Goal: Task Accomplishment & Management: Use online tool/utility

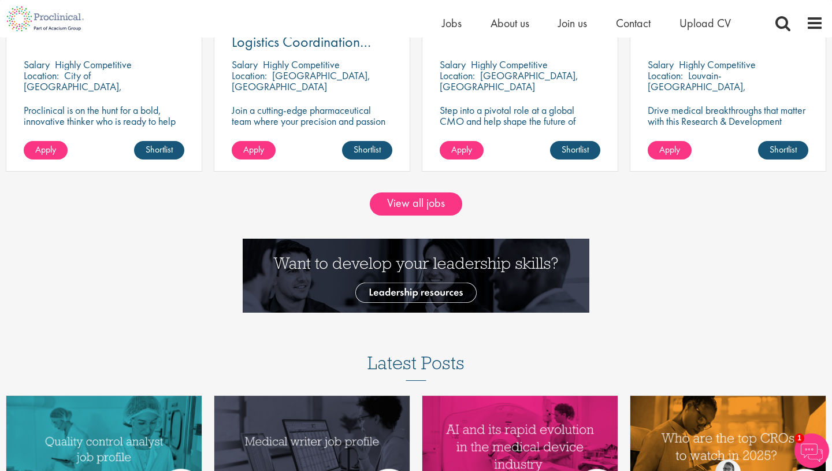
scroll to position [1151, 0]
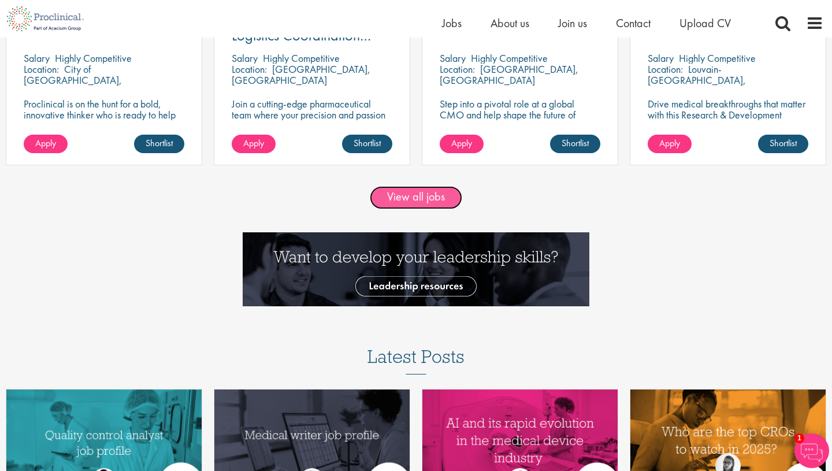
click at [425, 197] on link "View all jobs" at bounding box center [416, 197] width 92 height 23
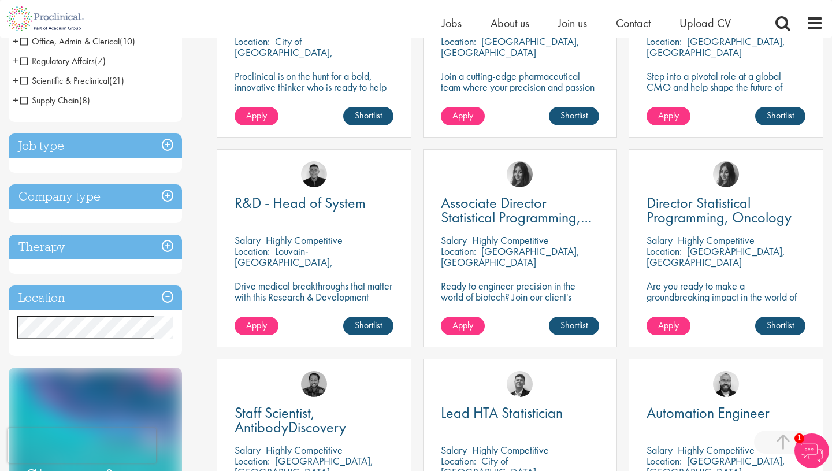
scroll to position [322, 0]
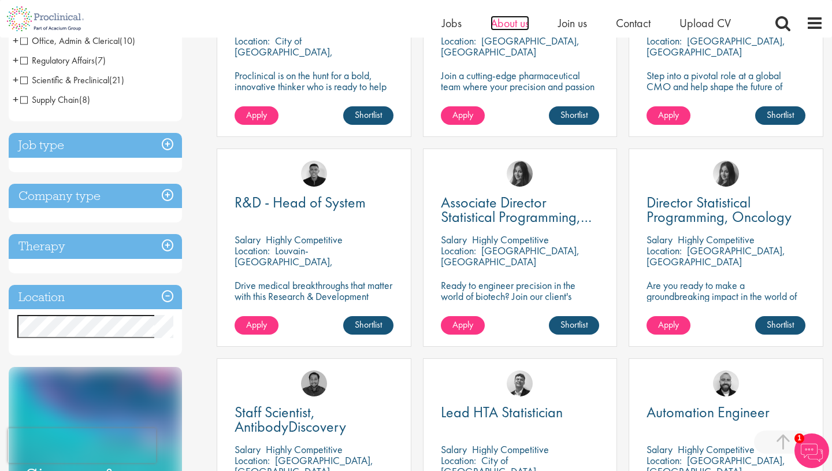
click at [524, 26] on span "About us" at bounding box center [510, 23] width 39 height 15
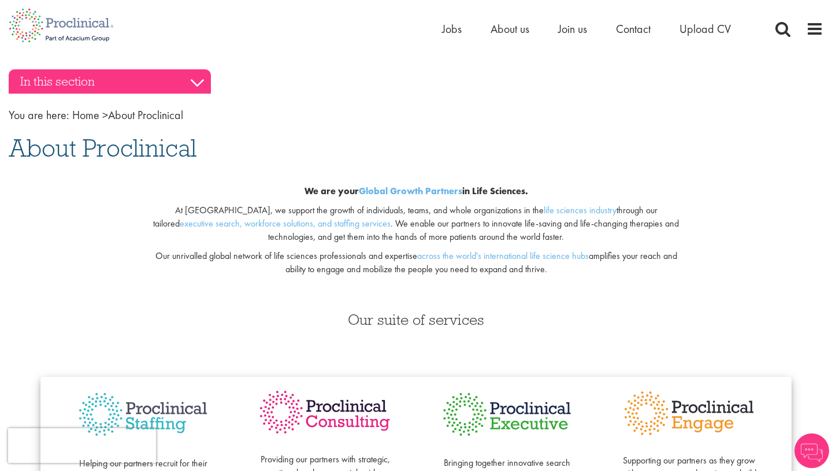
click at [199, 79] on h3 "In this section" at bounding box center [110, 81] width 202 height 24
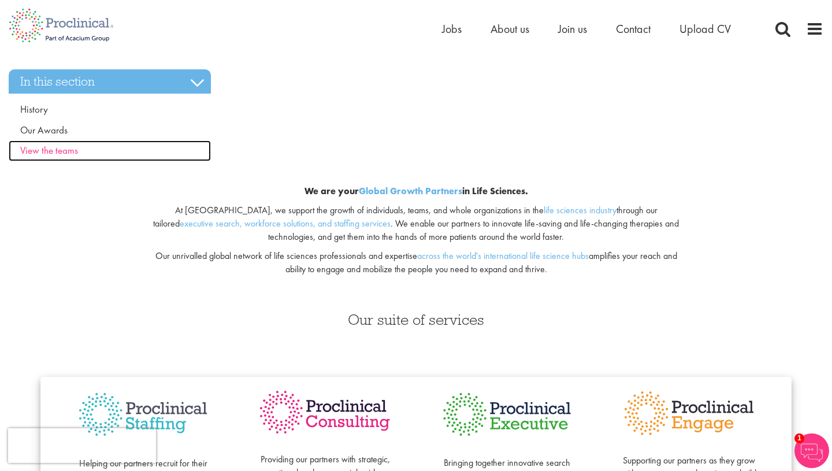
click at [72, 154] on span "View the teams" at bounding box center [49, 150] width 58 height 13
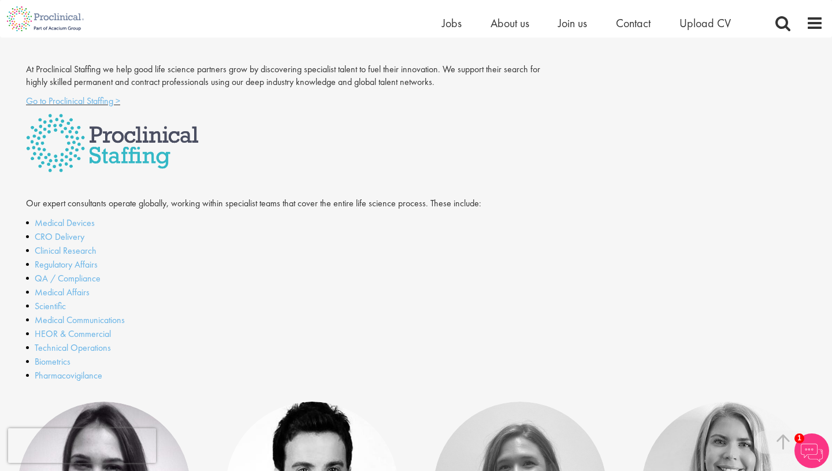
scroll to position [216, 0]
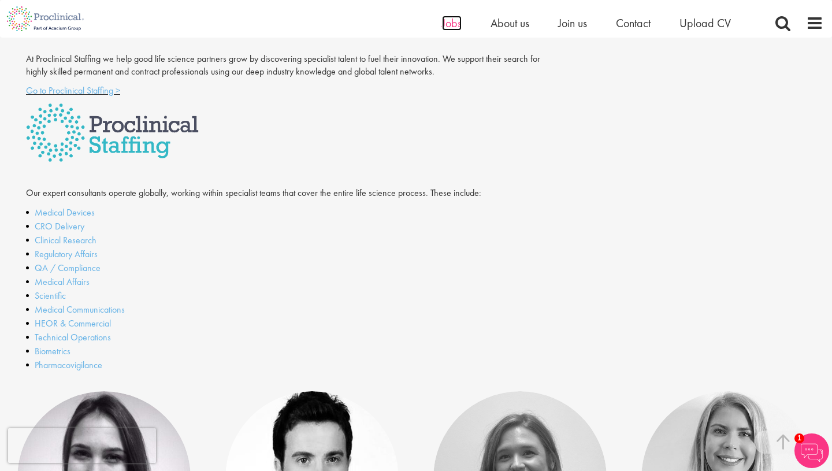
click at [451, 27] on span "Jobs" at bounding box center [452, 23] width 20 height 15
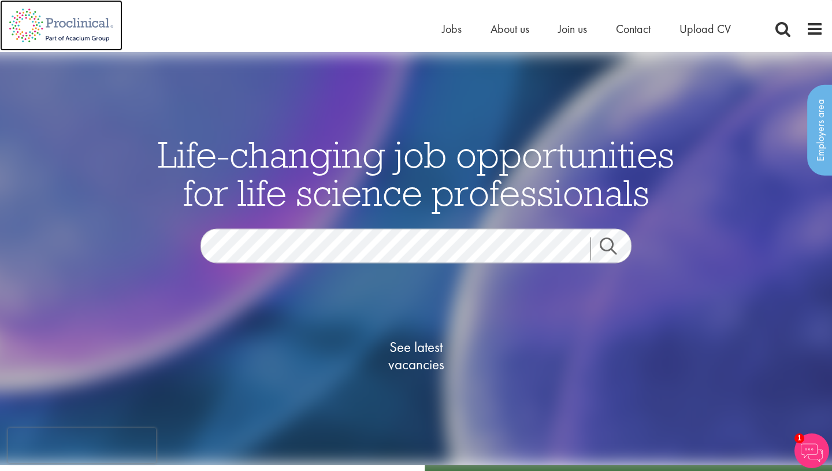
click at [83, 24] on img at bounding box center [61, 25] width 123 height 51
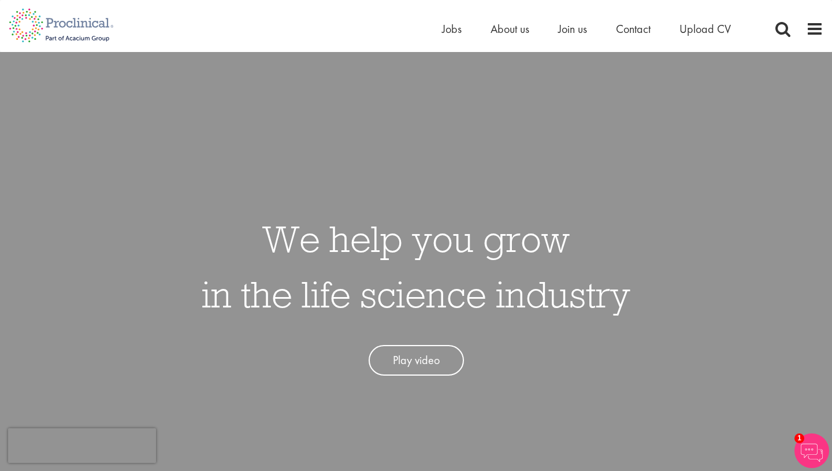
click at [423, 368] on link "Play video" at bounding box center [416, 360] width 95 height 31
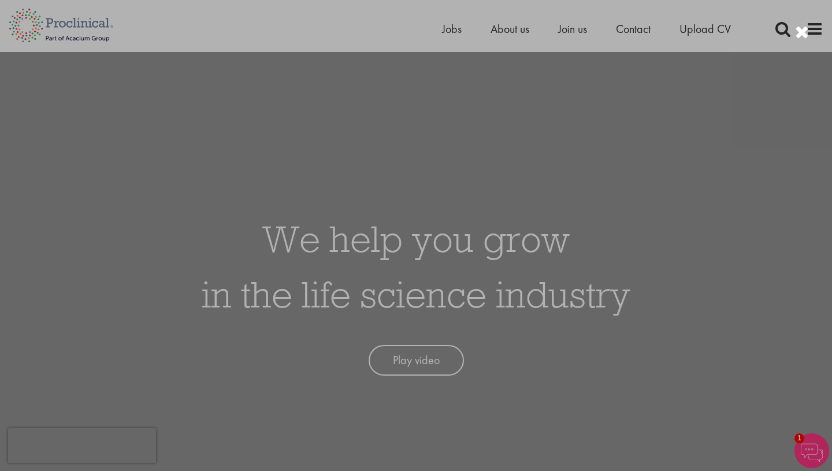
click at [517, 27] on div at bounding box center [416, 235] width 832 height 471
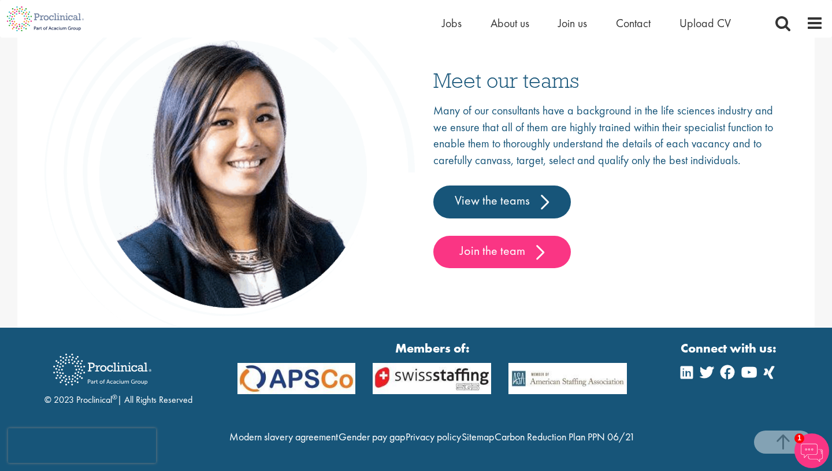
scroll to position [1854, 0]
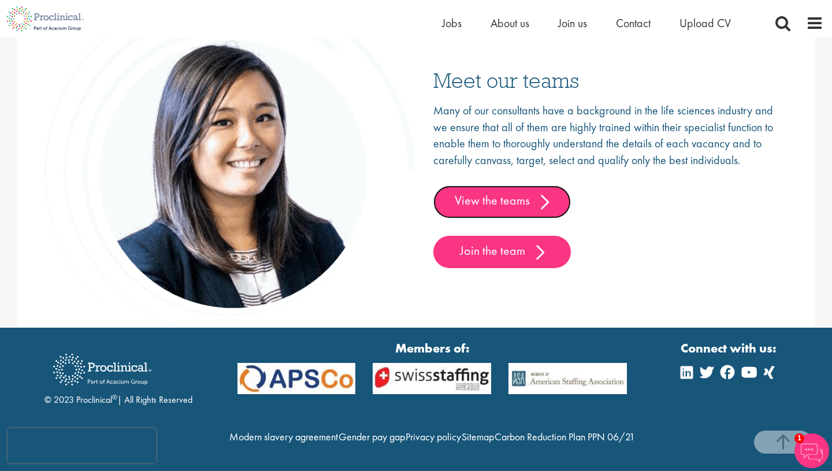
click at [488, 191] on link "View the teams" at bounding box center [503, 202] width 138 height 32
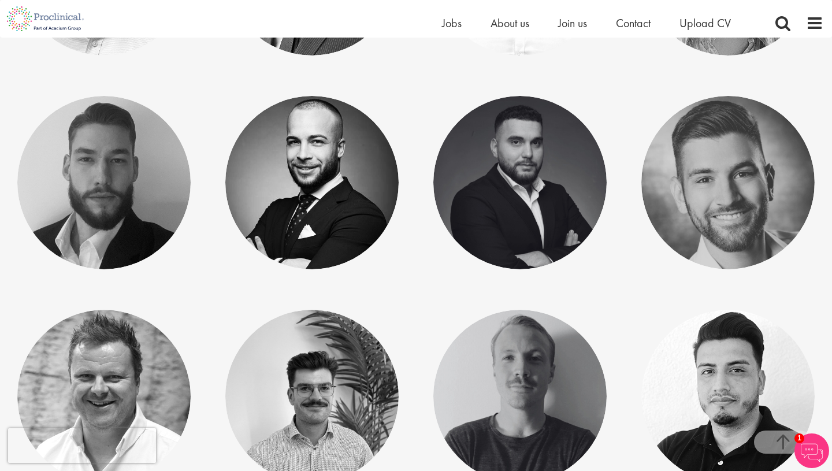
scroll to position [936, 0]
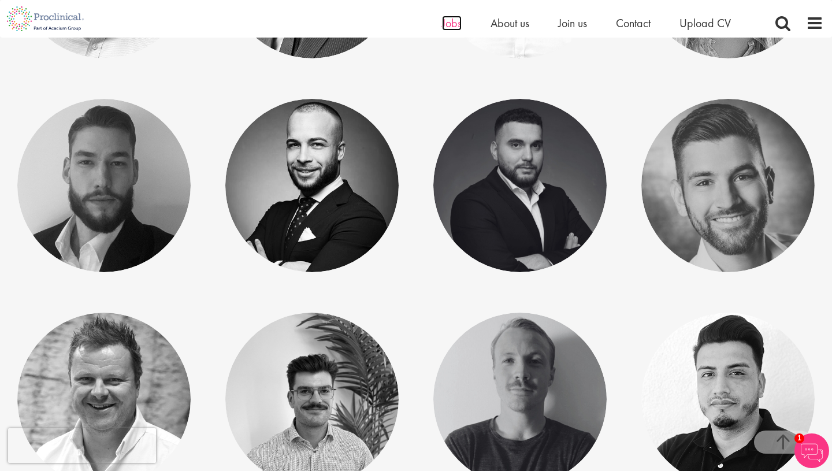
click at [444, 27] on span "Jobs" at bounding box center [452, 23] width 20 height 15
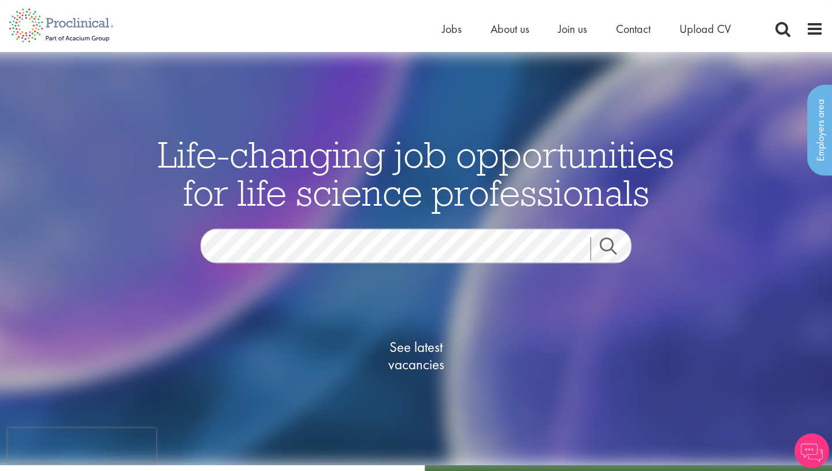
click at [612, 241] on link "Search" at bounding box center [616, 249] width 50 height 23
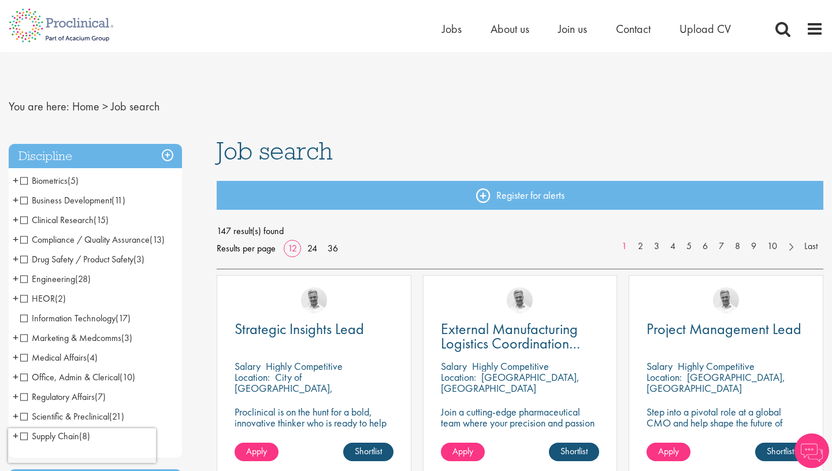
click at [24, 201] on span "Business Development" at bounding box center [65, 200] width 91 height 12
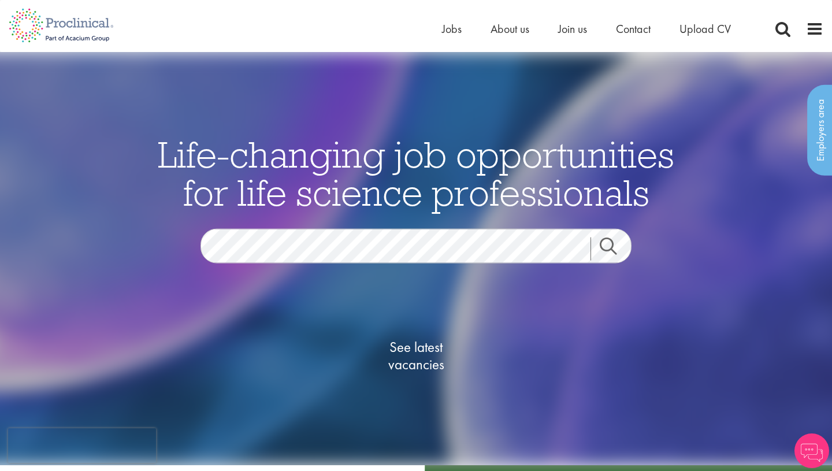
click at [603, 253] on link "Search" at bounding box center [616, 249] width 50 height 23
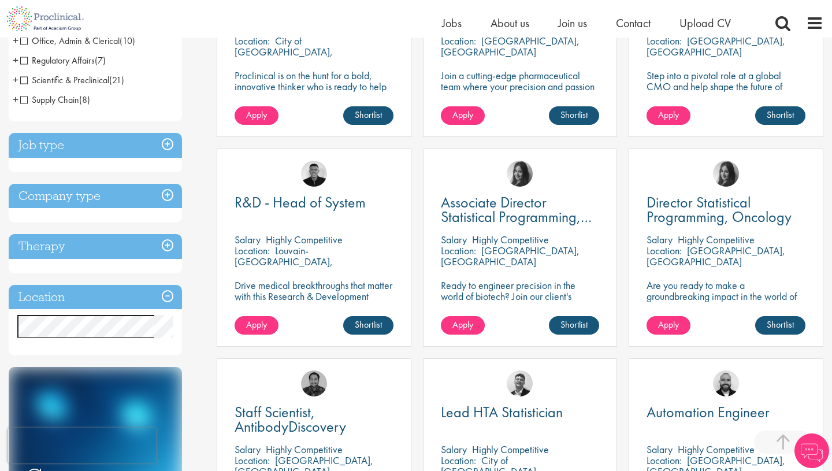
scroll to position [331, 0]
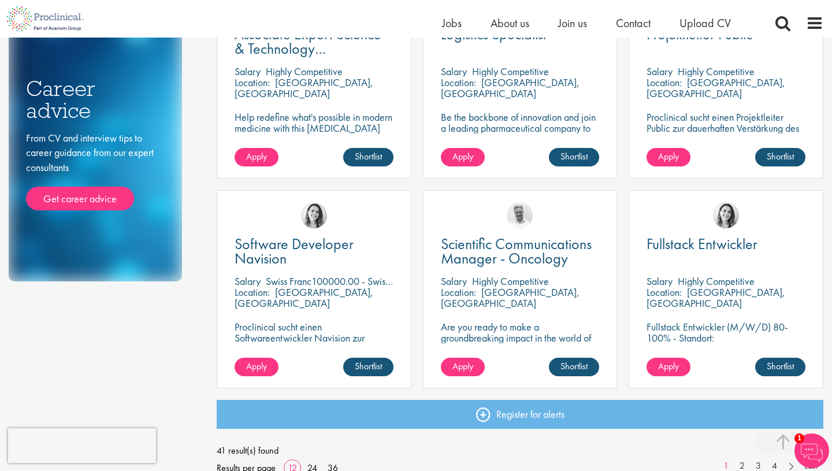
scroll to position [703, 0]
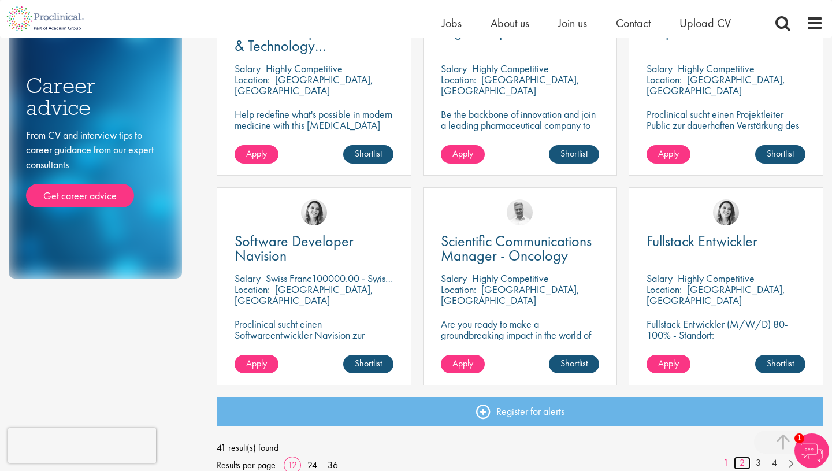
click at [742, 466] on link "2" at bounding box center [742, 463] width 17 height 13
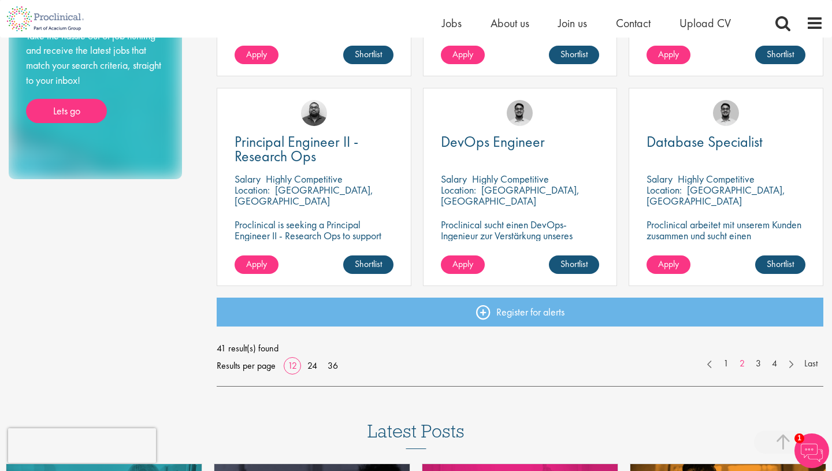
scroll to position [829, 0]
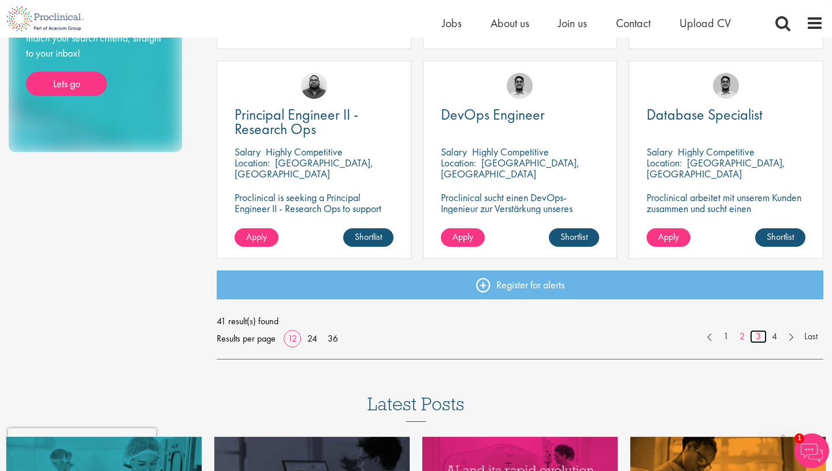
click at [758, 336] on link "3" at bounding box center [758, 336] width 17 height 13
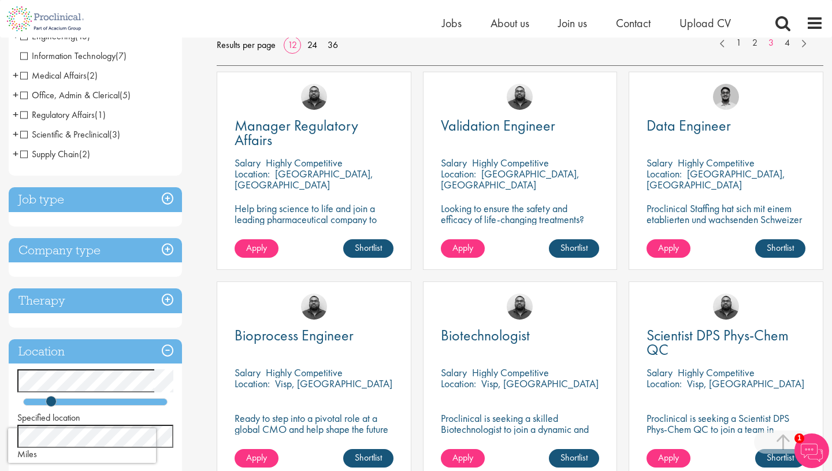
scroll to position [229, 0]
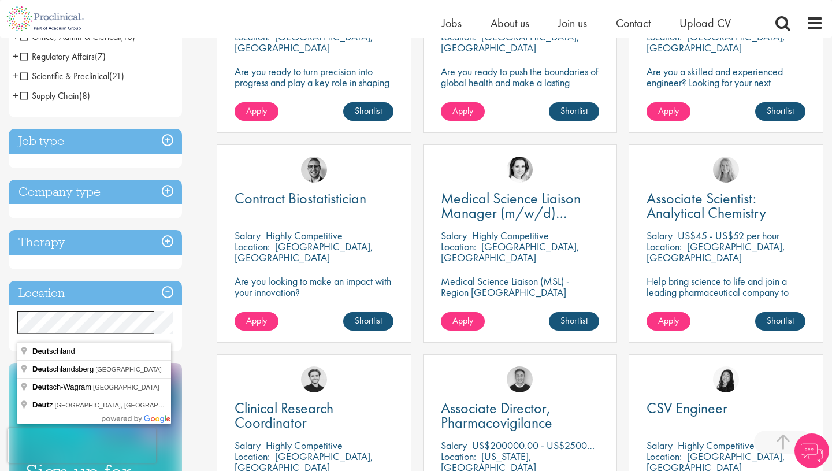
scroll to position [339, 0]
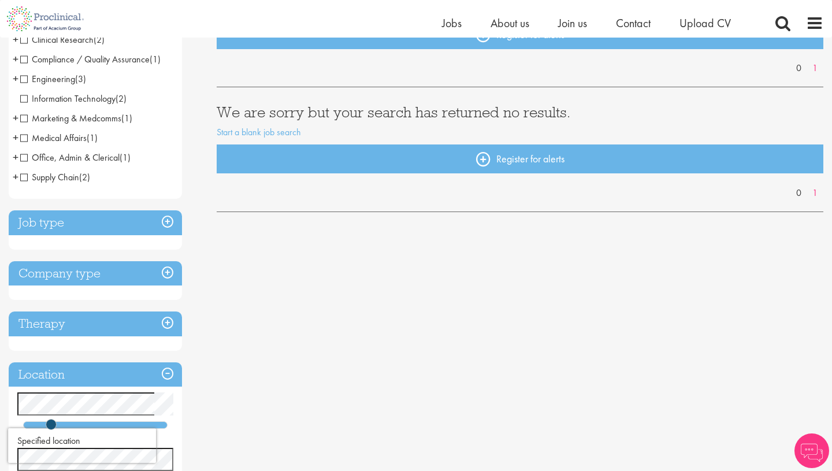
scroll to position [202, 0]
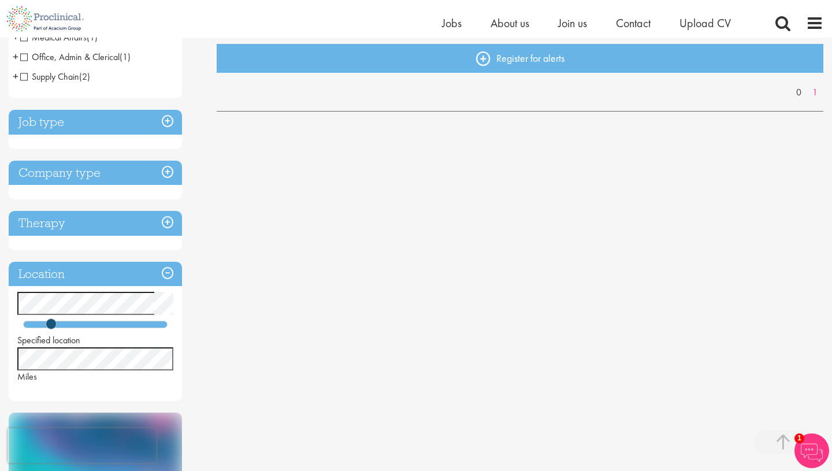
scroll to position [243, 0]
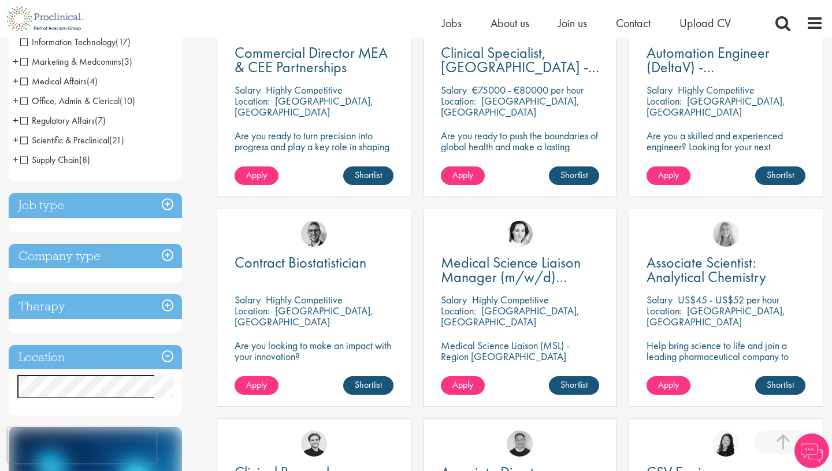
scroll to position [456, 0]
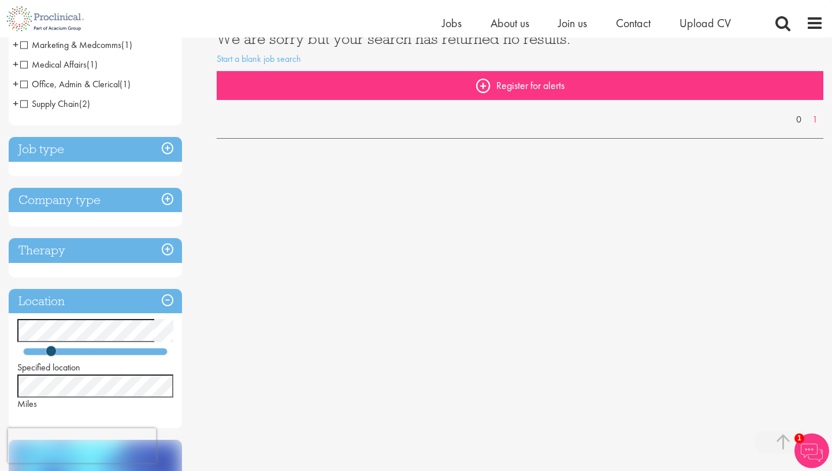
scroll to position [219, 0]
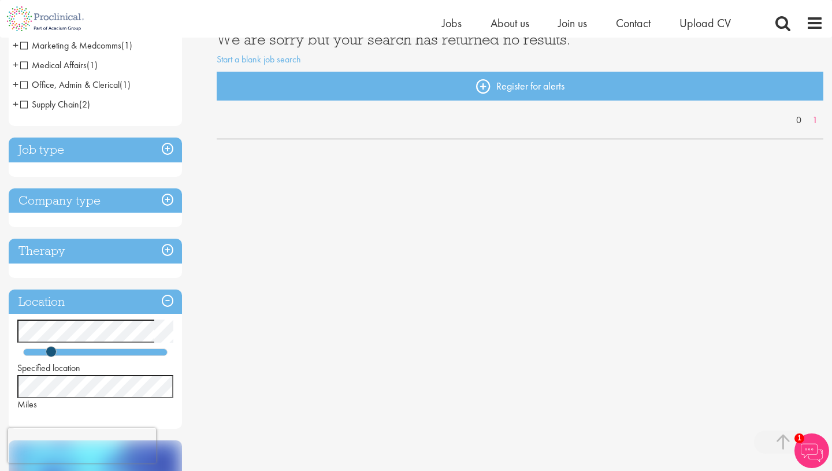
click at [236, 402] on div "Discipline Business Development (5) - + Sales (3) Commercial Operations (2) Cli…" at bounding box center [416, 324] width 832 height 838
